Goal: Download file/media

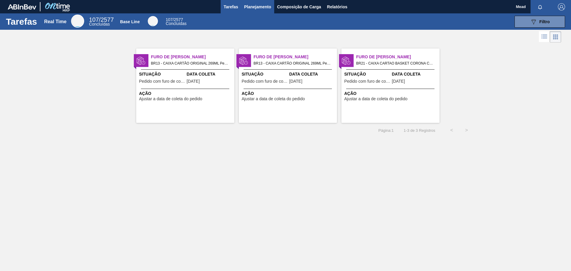
click at [259, 4] on span "Planejamento" at bounding box center [257, 6] width 27 height 7
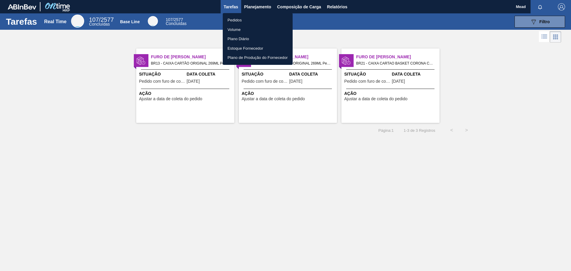
click at [238, 21] on li "Pedidos" at bounding box center [258, 20] width 70 height 10
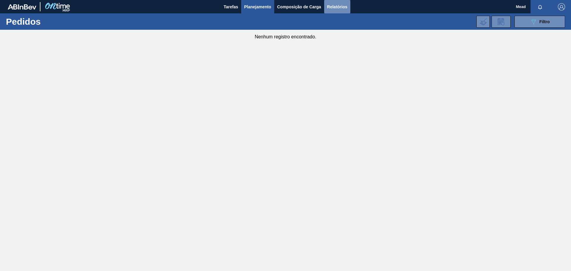
click at [336, 4] on span "Relatórios" at bounding box center [337, 6] width 20 height 7
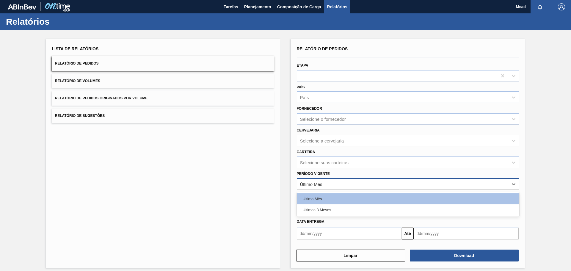
click at [364, 186] on div "Último Mês" at bounding box center [402, 184] width 211 height 9
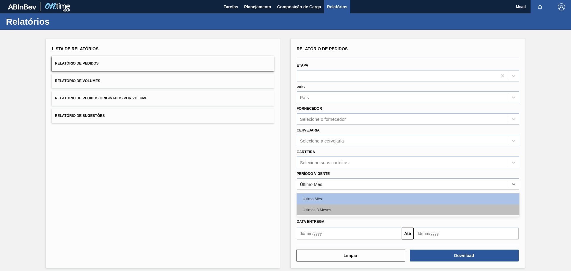
click at [361, 206] on div "Últimos 3 Meses" at bounding box center [408, 209] width 222 height 11
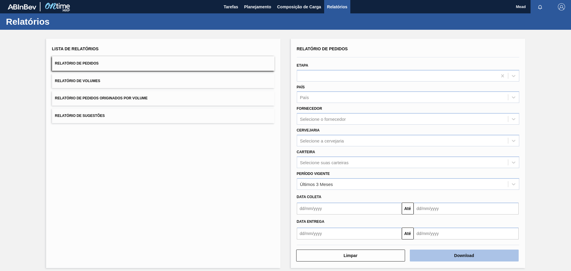
click at [436, 255] on button "Download" at bounding box center [464, 256] width 109 height 12
